Goal: Transaction & Acquisition: Purchase product/service

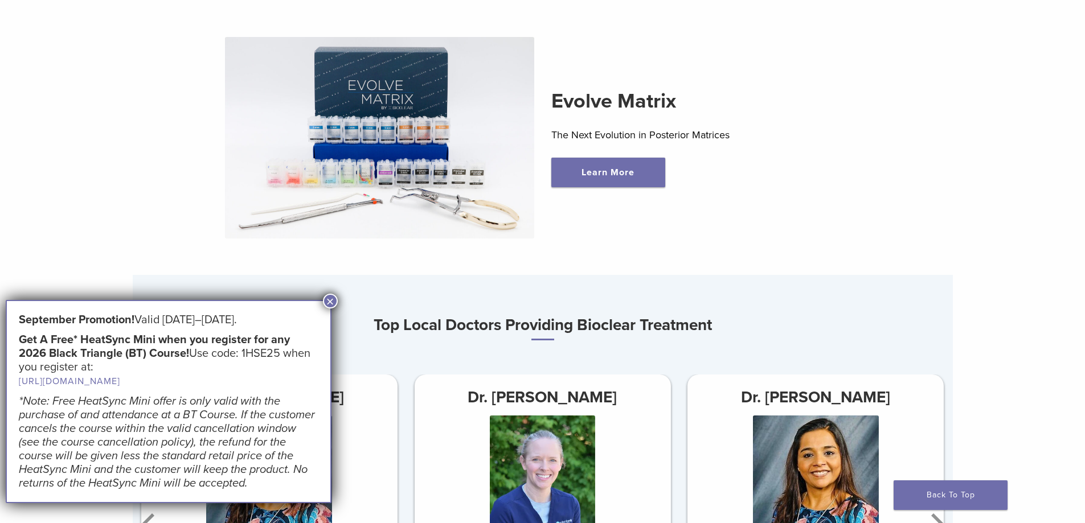
scroll to position [455, 0]
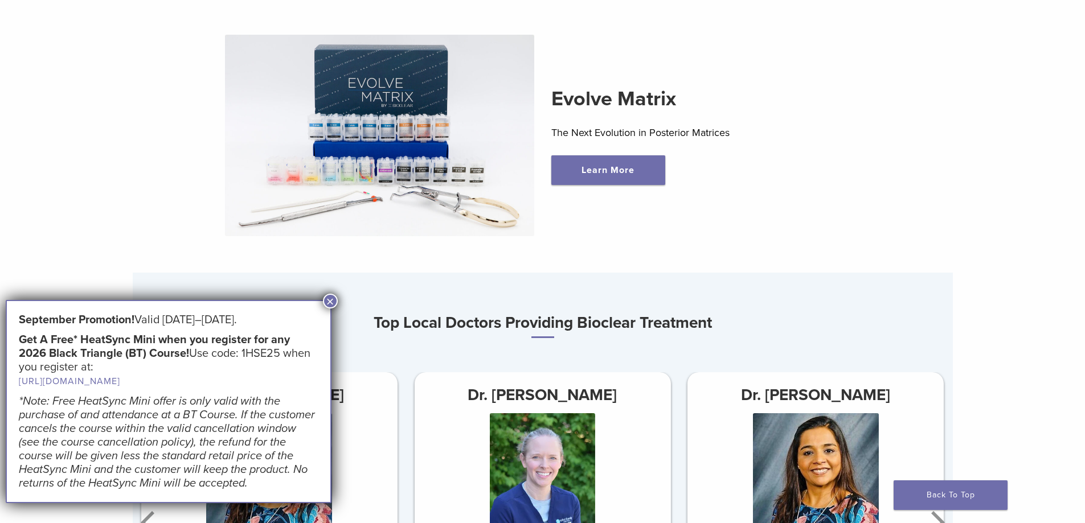
click at [332, 301] on button "×" at bounding box center [330, 301] width 15 height 15
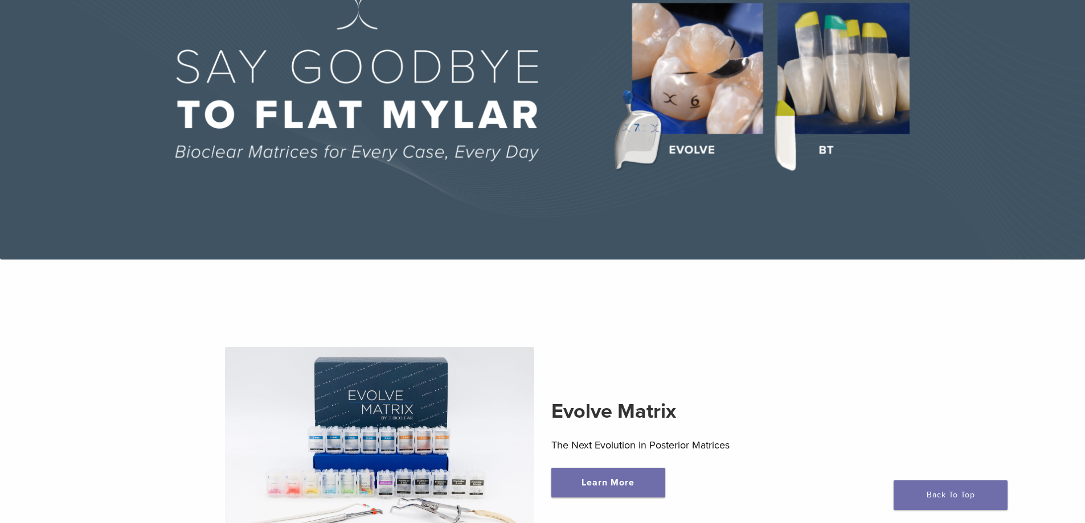
scroll to position [57, 0]
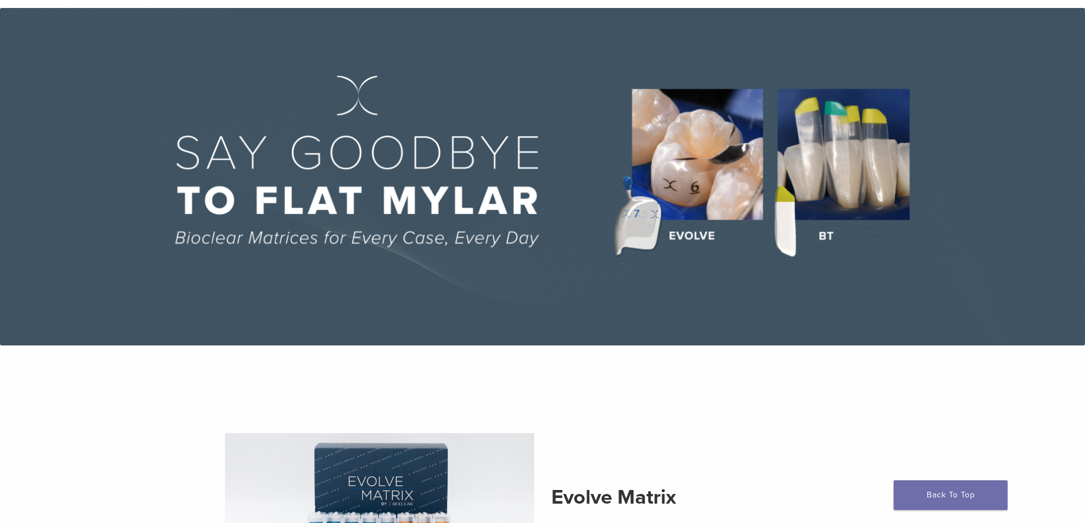
click at [699, 189] on img at bounding box center [542, 177] width 1085 height 338
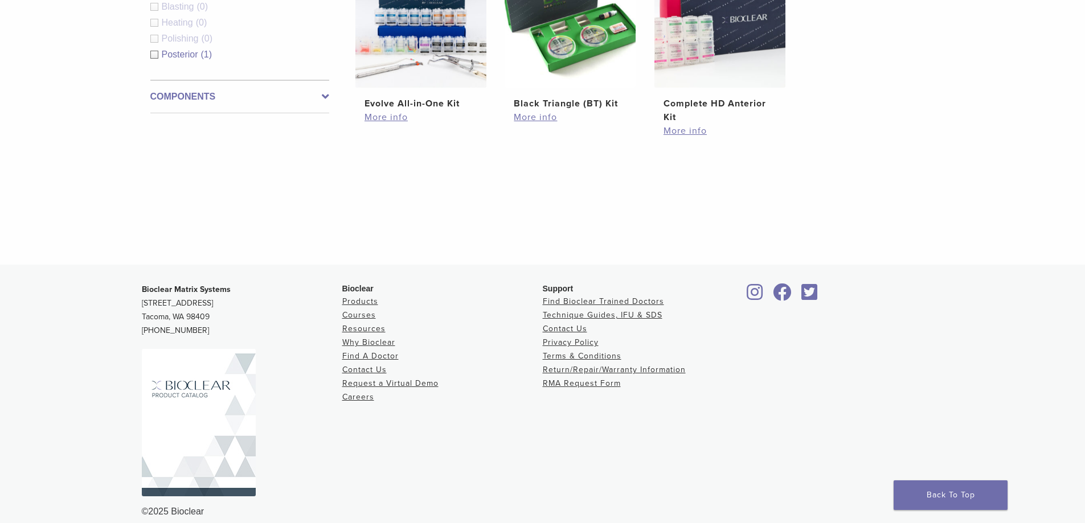
scroll to position [512, 0]
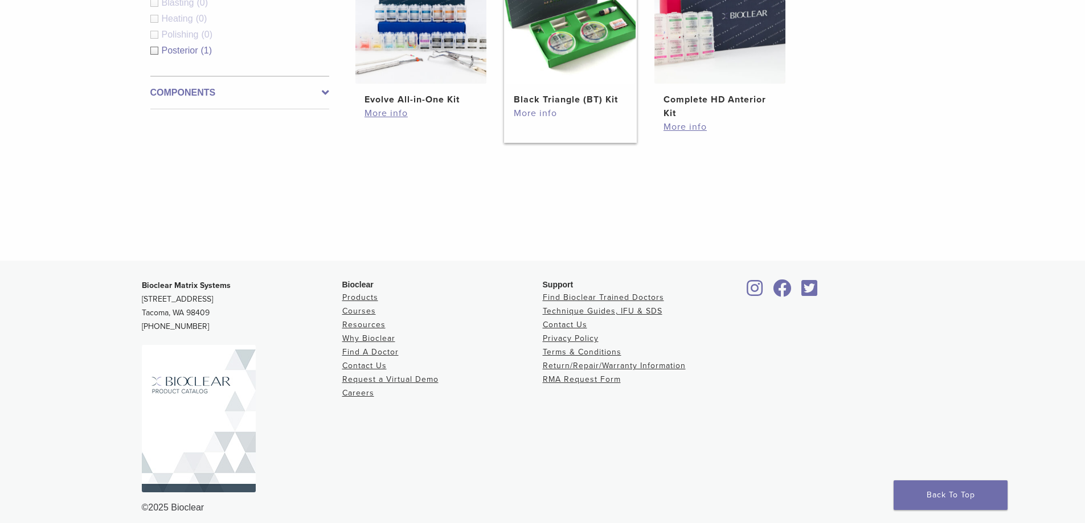
click at [539, 114] on link "More info" at bounding box center [570, 113] width 113 height 14
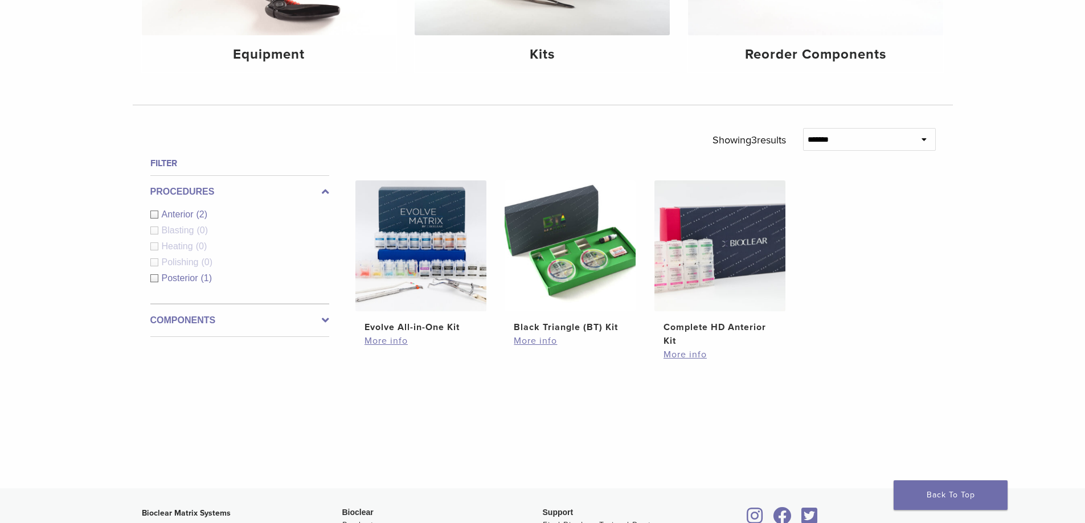
scroll to position [57, 0]
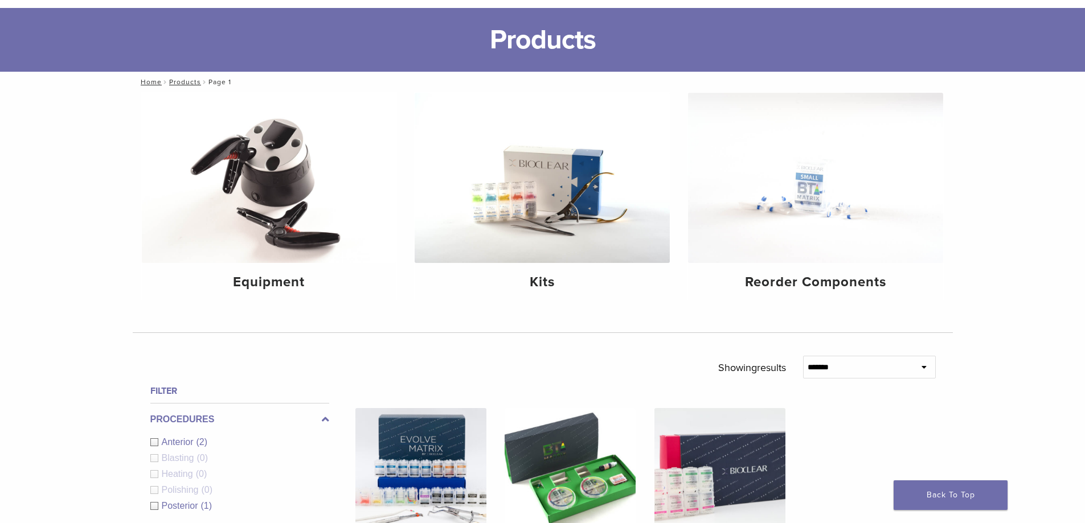
click at [925, 371] on icon at bounding box center [923, 367] width 5 height 8
click at [923, 363] on icon at bounding box center [923, 367] width 5 height 8
drag, startPoint x: 868, startPoint y: 369, endPoint x: 861, endPoint y: 369, distance: 6.8
click at [868, 369] on select "**********" at bounding box center [869, 367] width 133 height 23
click at [878, 368] on select "**********" at bounding box center [869, 367] width 133 height 23
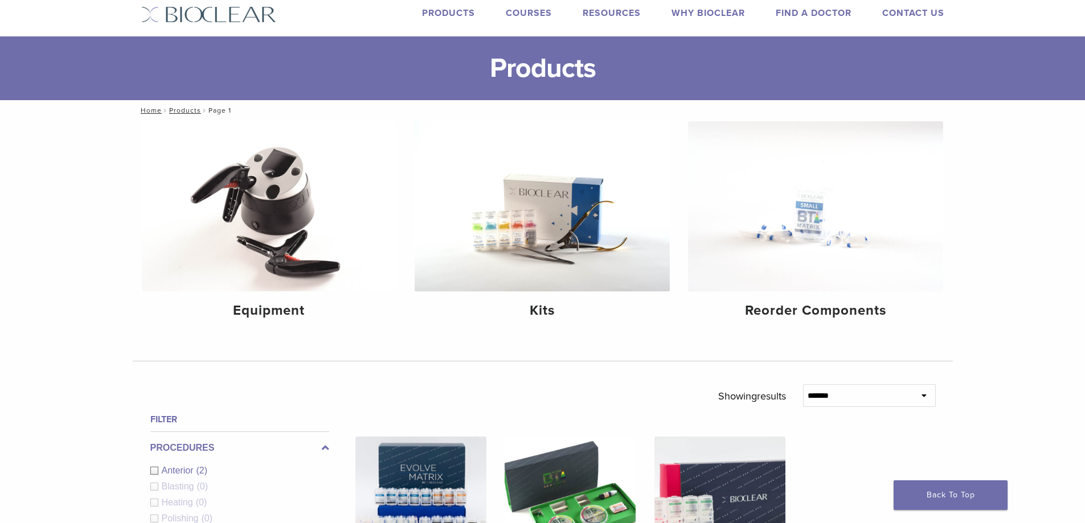
scroll to position [0, 0]
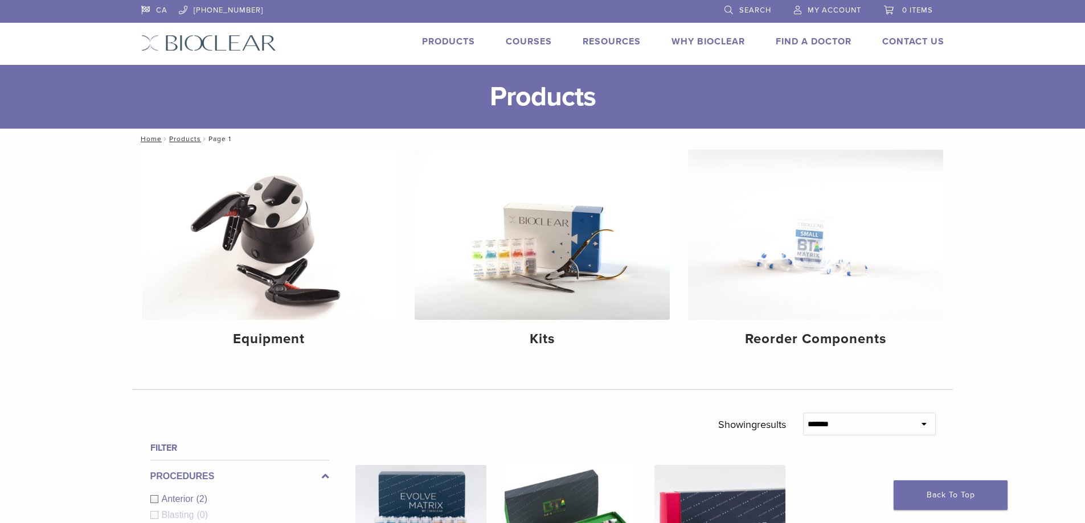
click at [746, 10] on span "Search" at bounding box center [755, 10] width 32 height 9
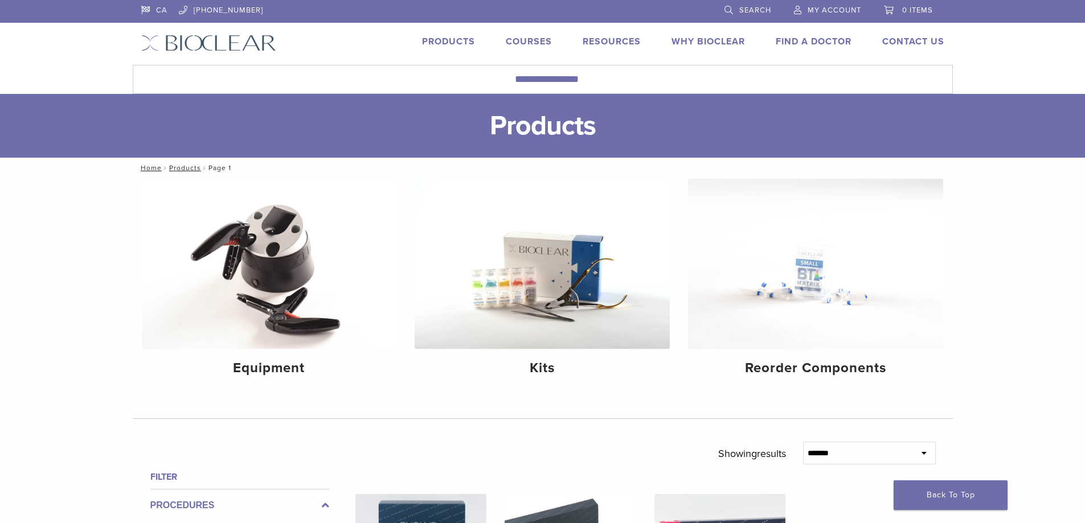
click at [730, 5] on link "Search" at bounding box center [747, 8] width 47 height 17
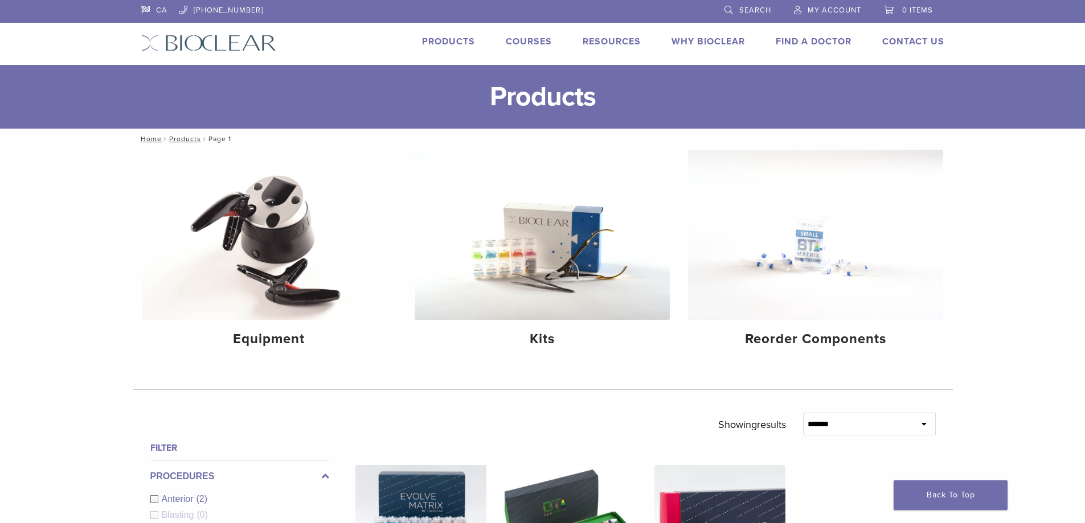
click at [729, 8] on link "Search" at bounding box center [747, 8] width 47 height 17
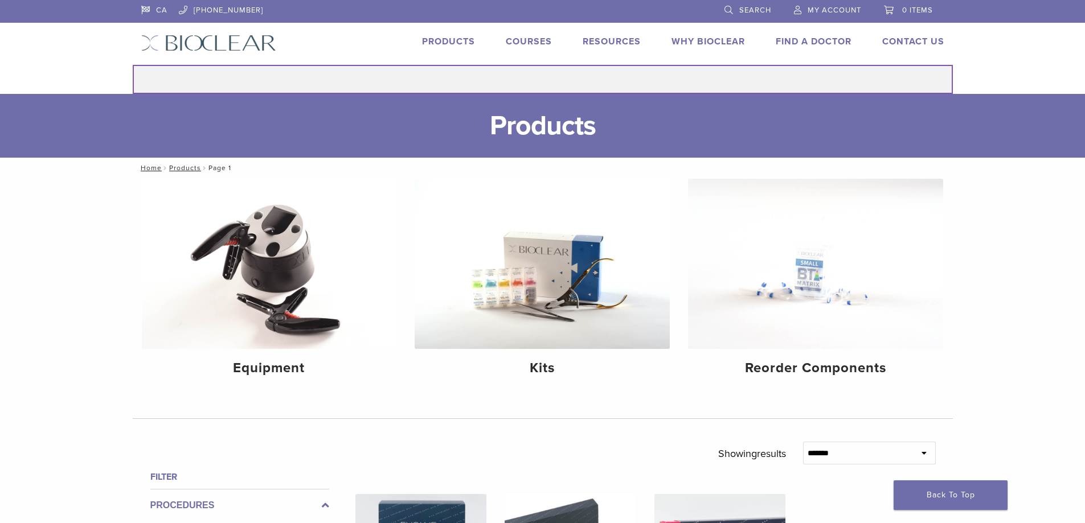
click at [567, 78] on input "Search for:" at bounding box center [543, 79] width 820 height 29
type input "*****"
click at [132, 64] on button "Search" at bounding box center [132, 64] width 1 height 1
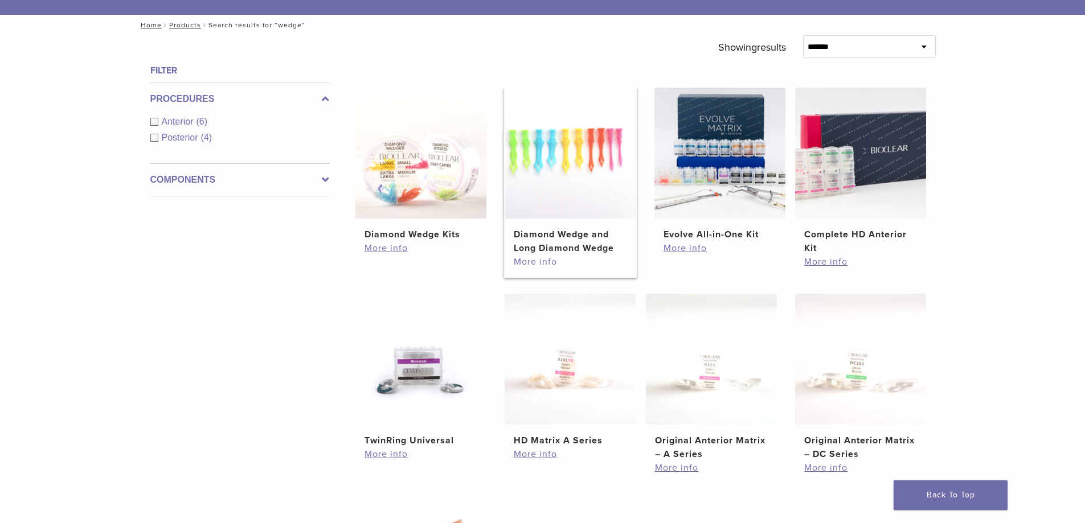
scroll to position [171, 0]
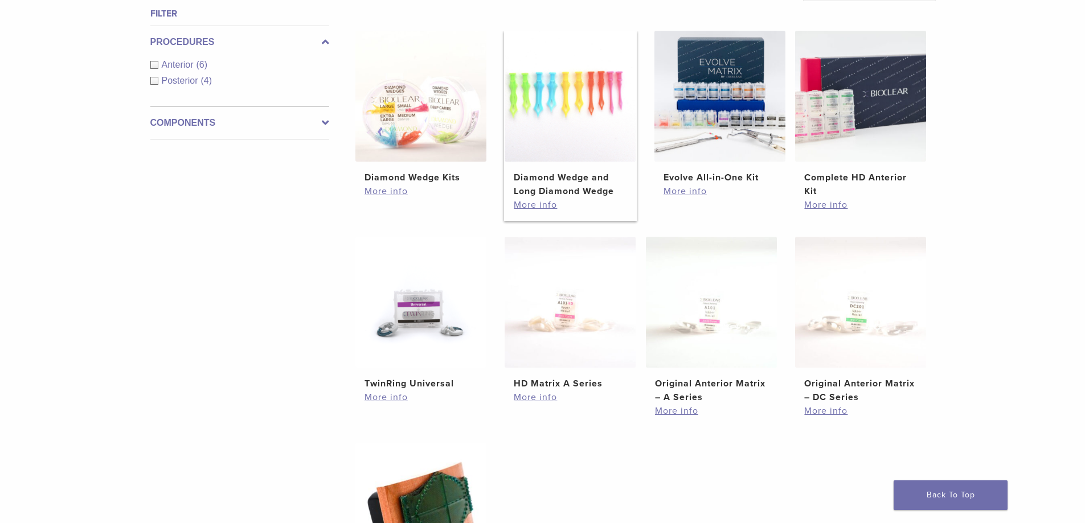
click at [580, 183] on h2 "Diamond Wedge and Long Diamond Wedge" at bounding box center [570, 184] width 113 height 27
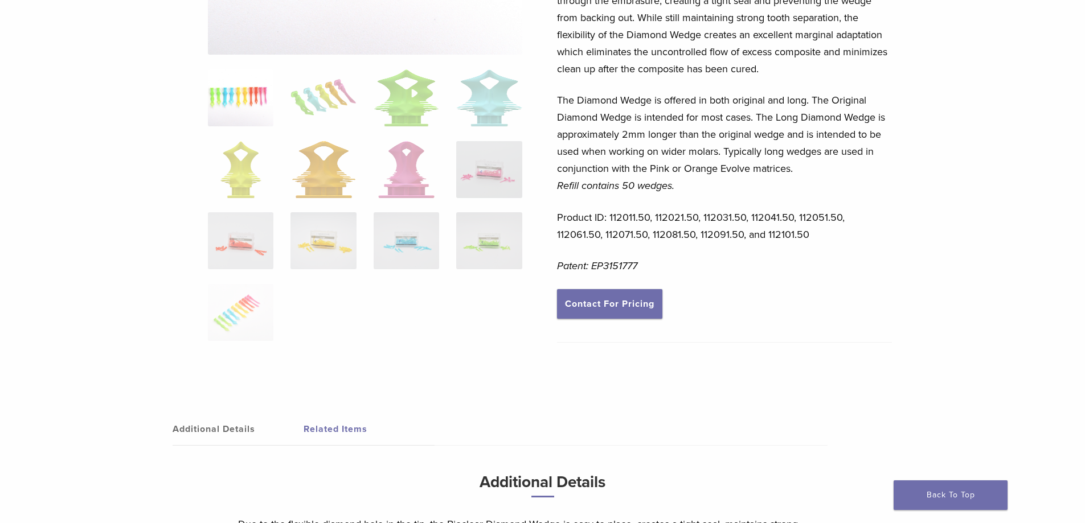
scroll to position [285, 0]
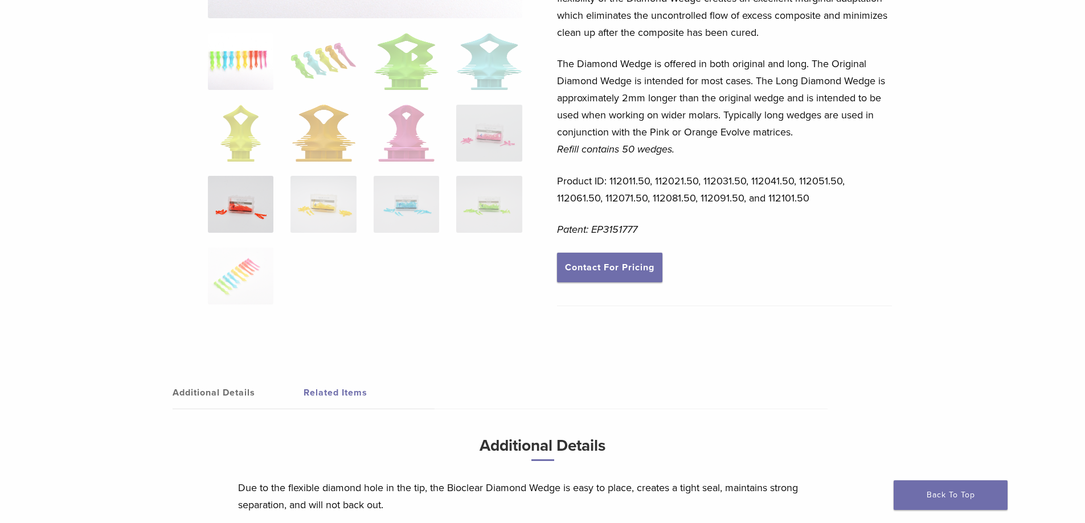
click at [254, 199] on img at bounding box center [240, 204] width 65 height 57
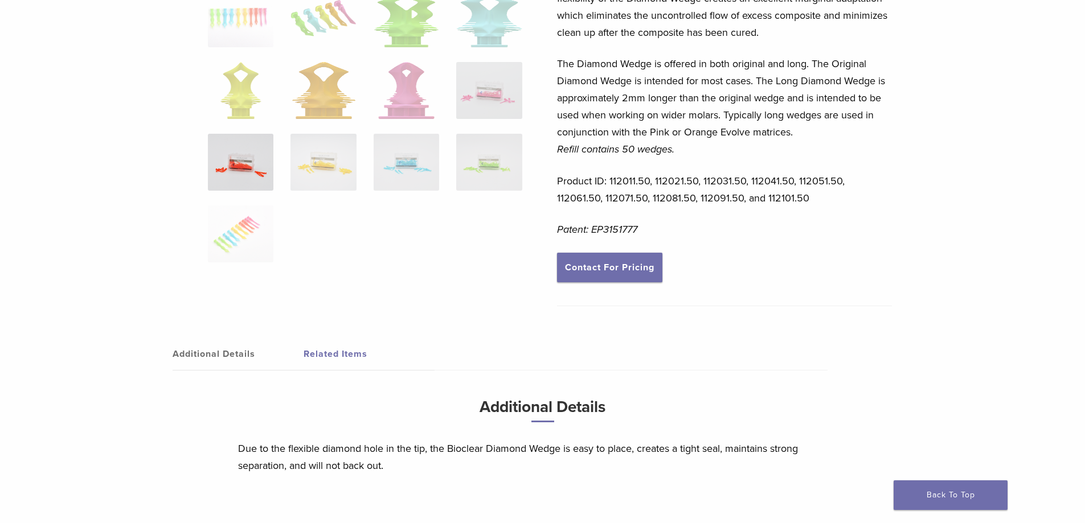
click at [232, 163] on img at bounding box center [240, 162] width 65 height 57
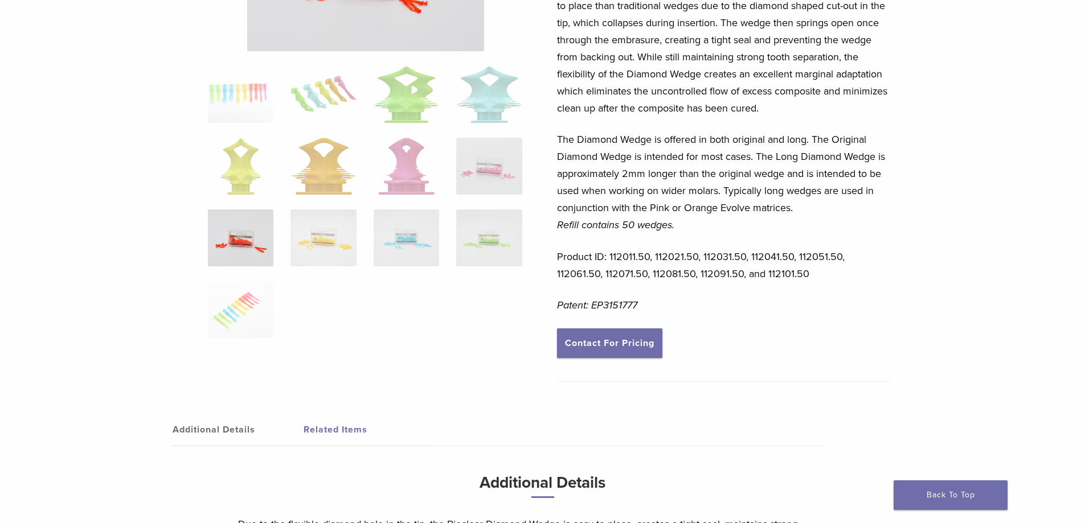
scroll to position [228, 0]
